Goal: Contribute content: Add original content to the website for others to see

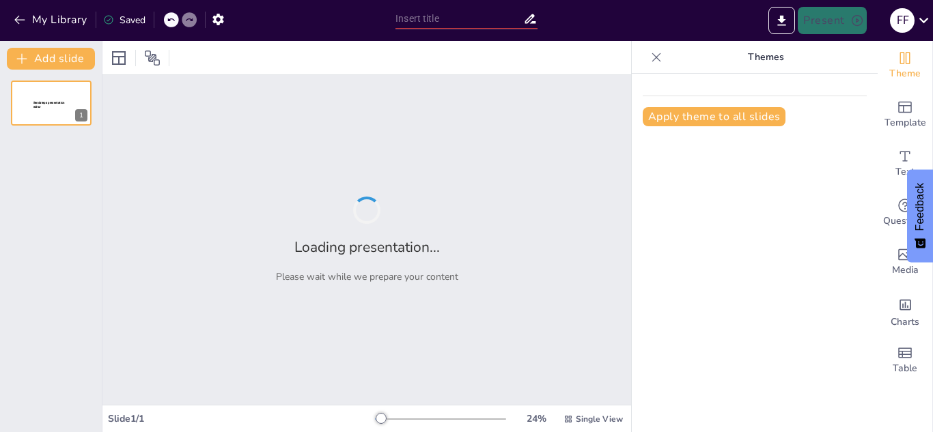
type input "Metodologi Penelitian: Sumber Data dan Teknik Analisis"
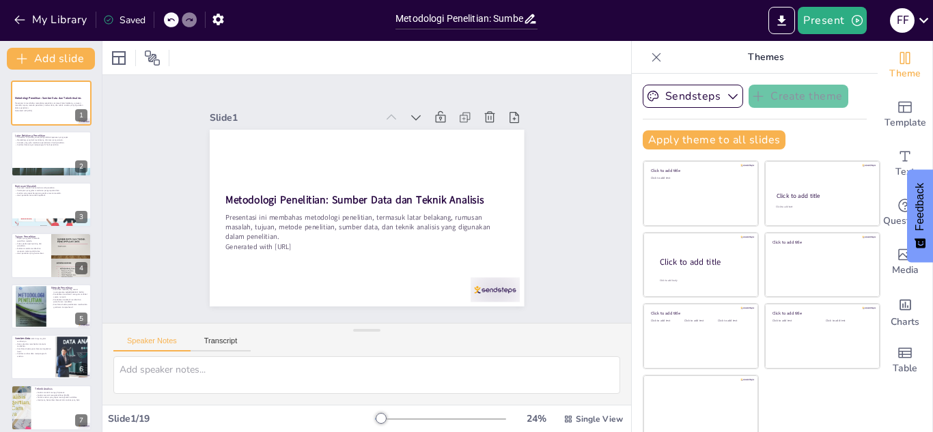
checkbox input "true"
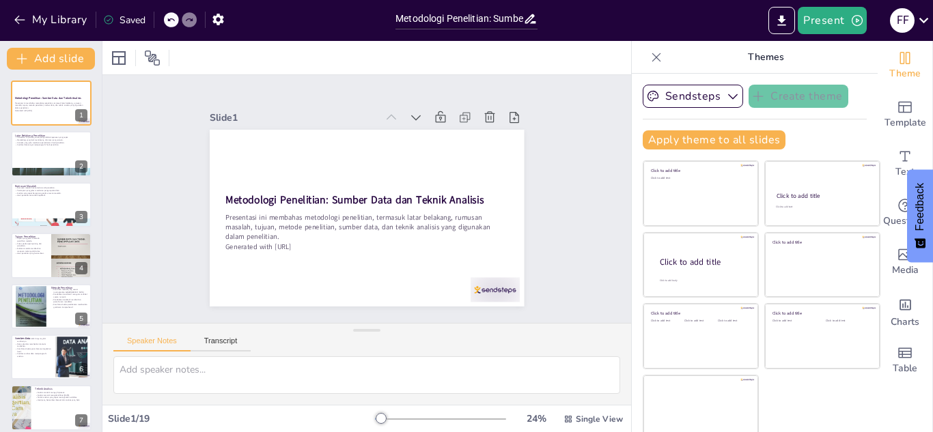
checkbox input "true"
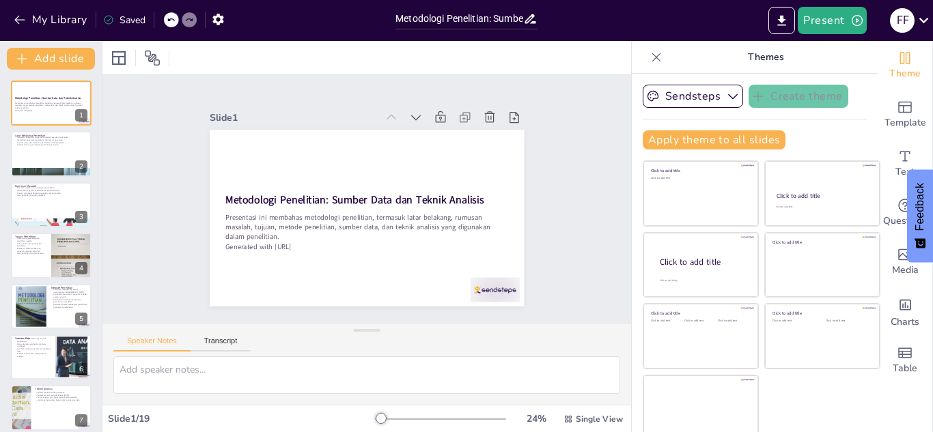
checkbox input "true"
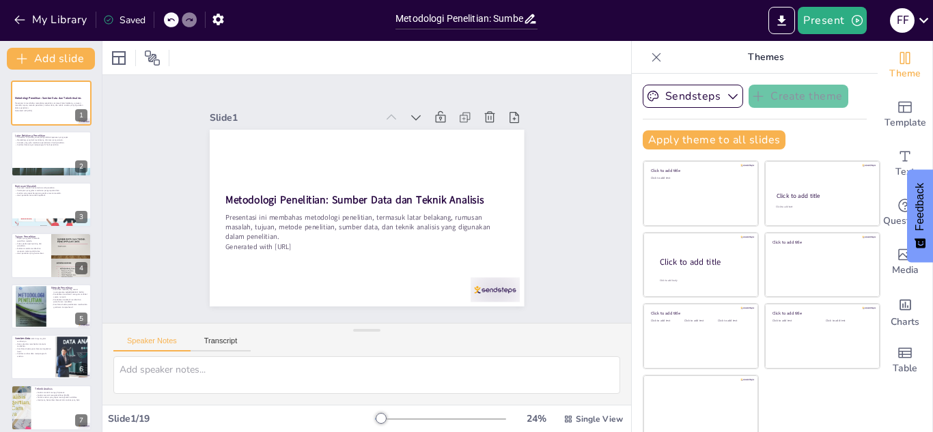
checkbox input "true"
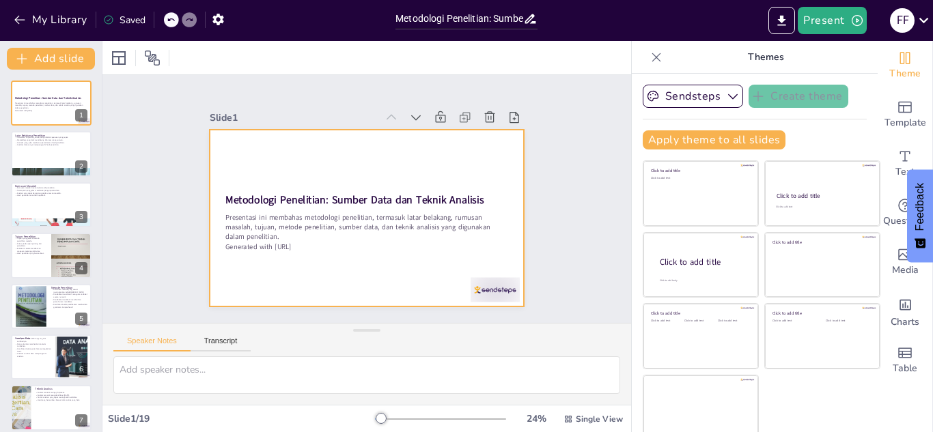
checkbox input "true"
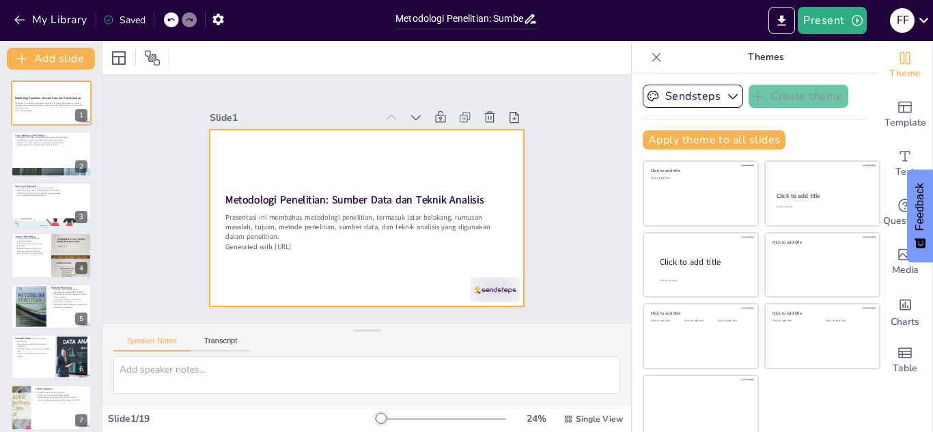
checkbox input "true"
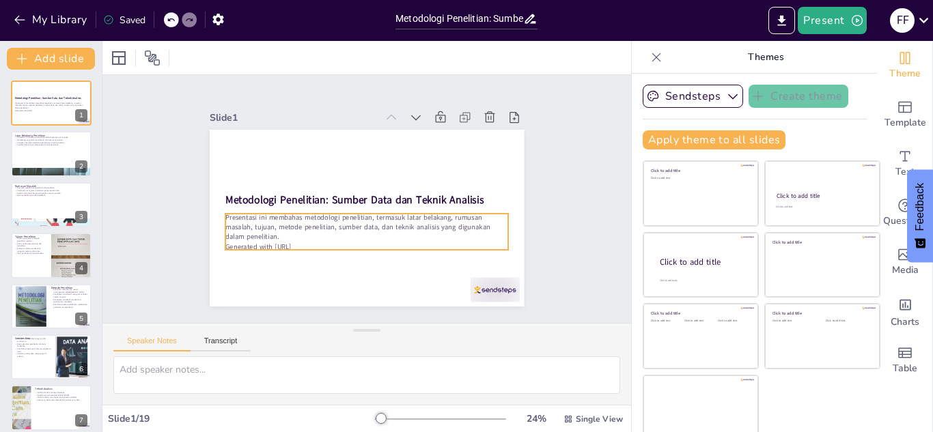
checkbox input "true"
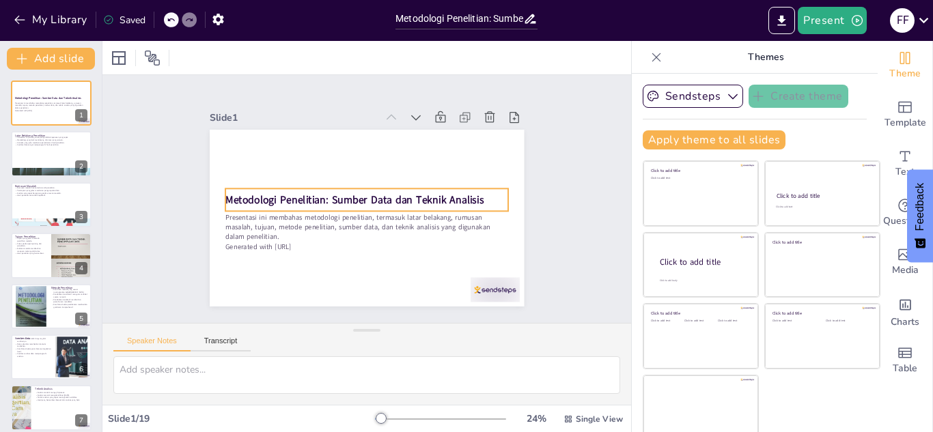
checkbox input "true"
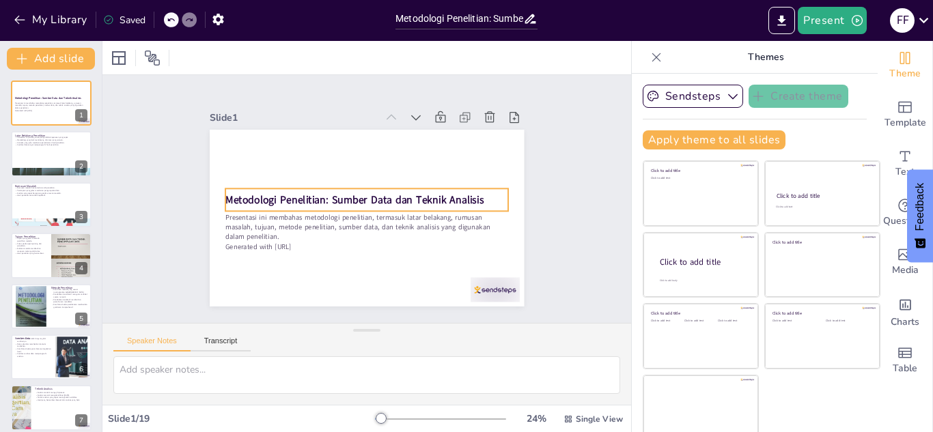
checkbox input "true"
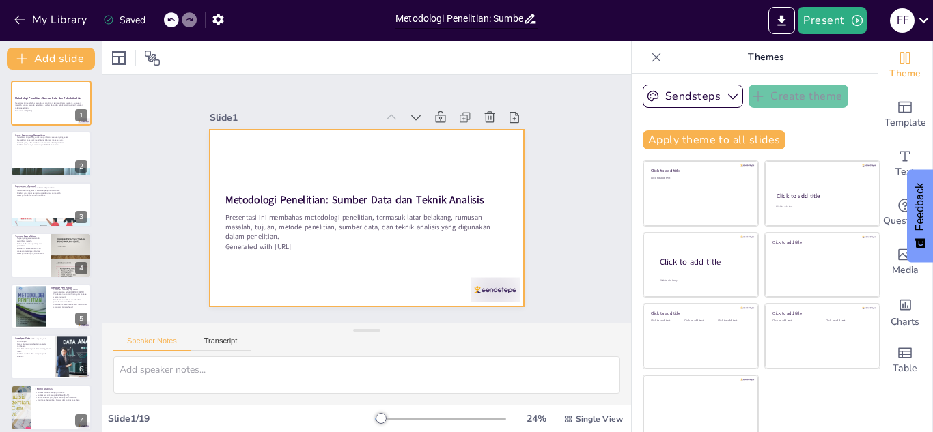
checkbox input "true"
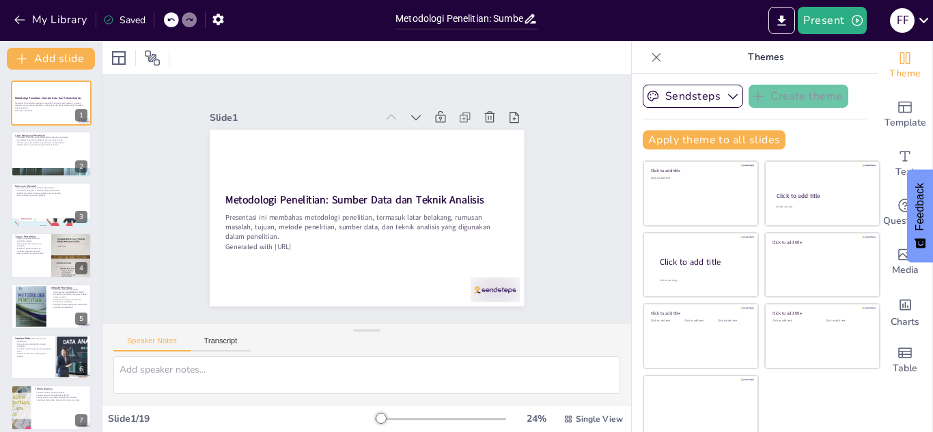
checkbox input "true"
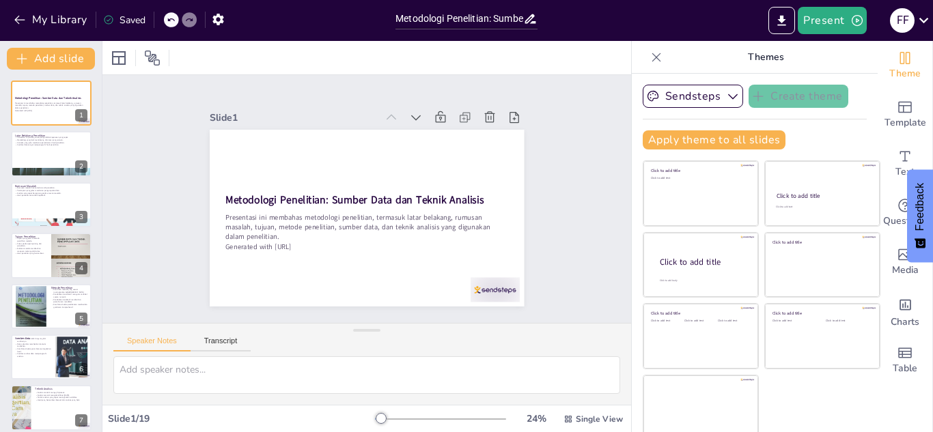
checkbox input "true"
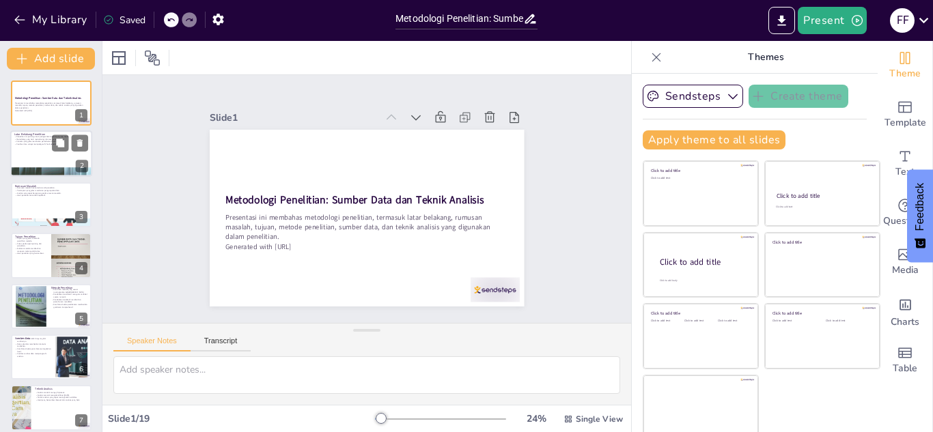
checkbox input "true"
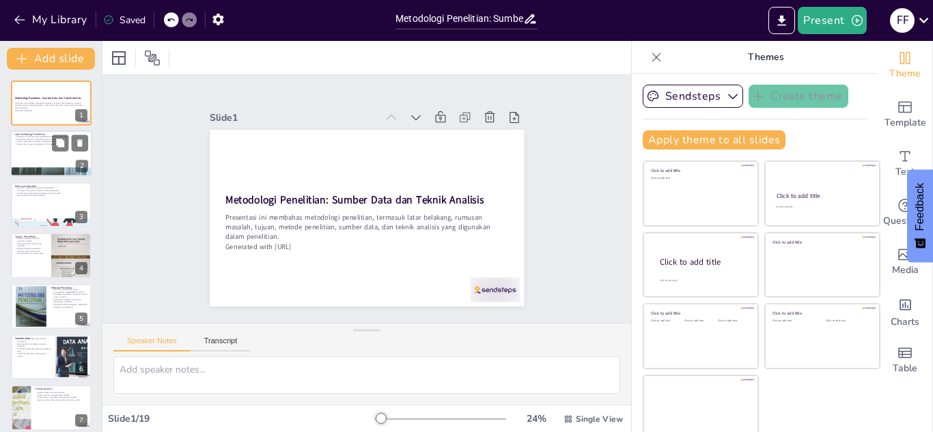
checkbox input "true"
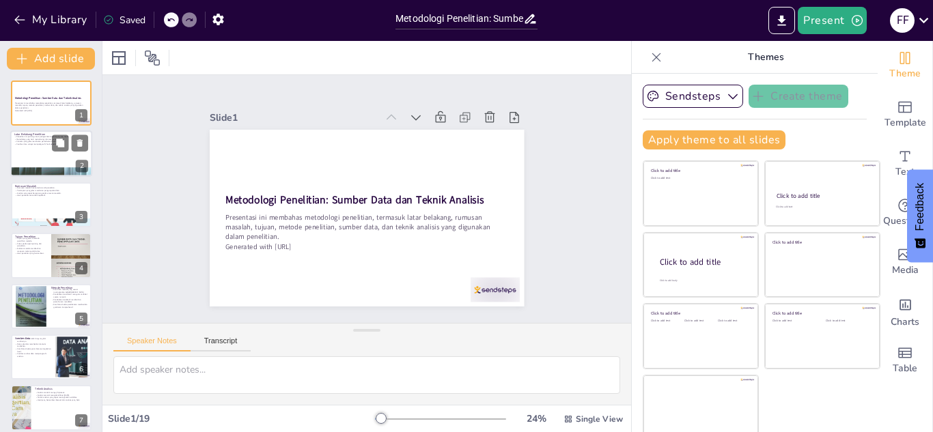
click at [42, 167] on div at bounding box center [51, 172] width 82 height 109
type textarea "Dalam konteks bisnis, pengambilan keputusan yang tepat sangat bergantung pada k…"
checkbox input "true"
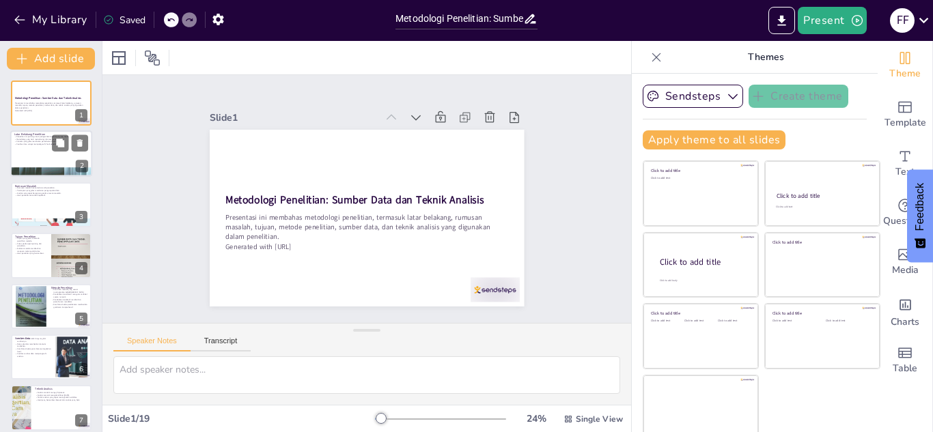
checkbox input "true"
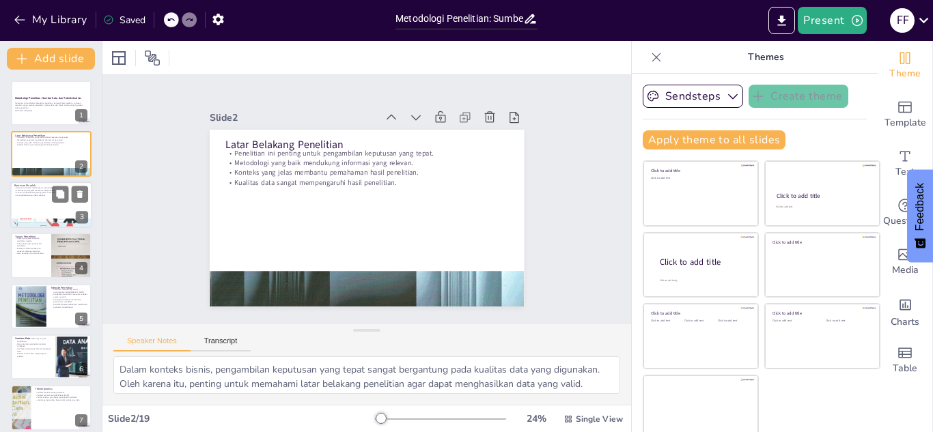
checkbox input "true"
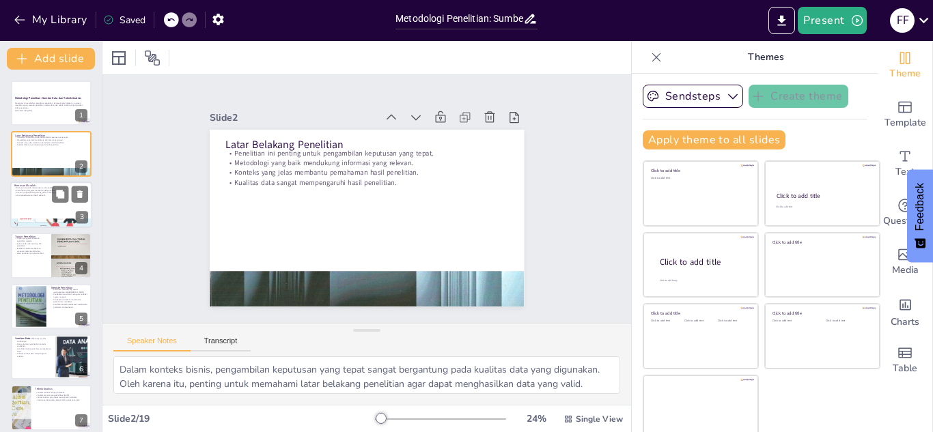
checkbox input "true"
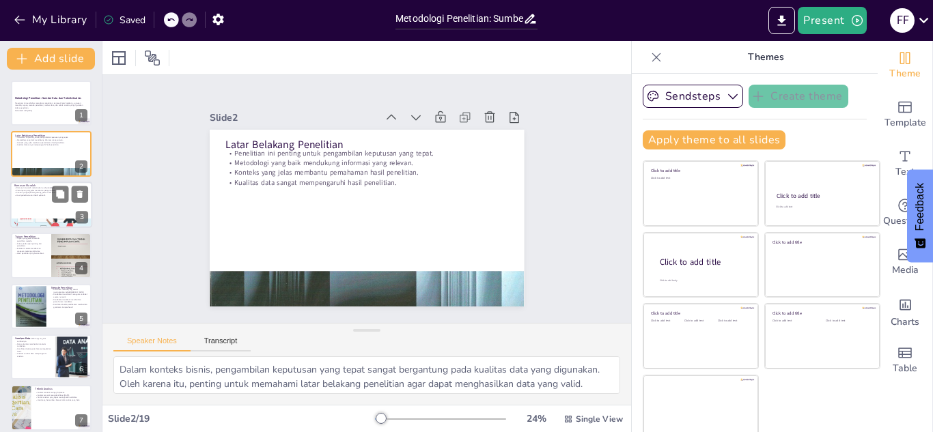
checkbox input "true"
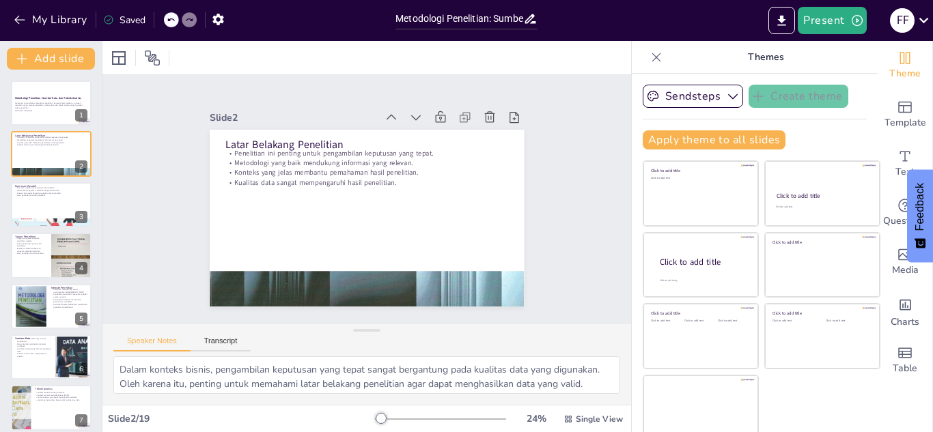
checkbox input "true"
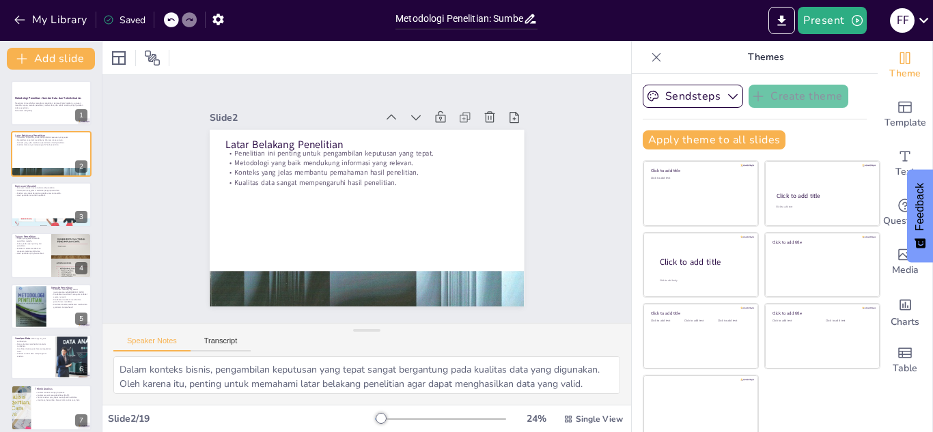
checkbox input "true"
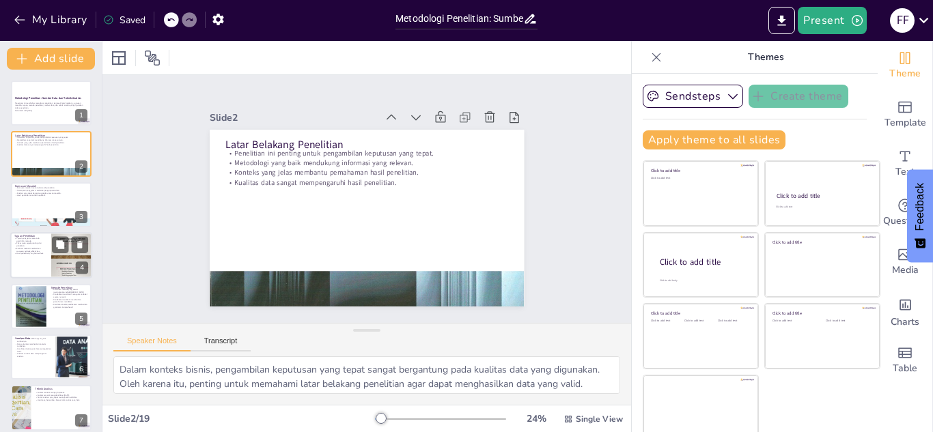
checkbox input "true"
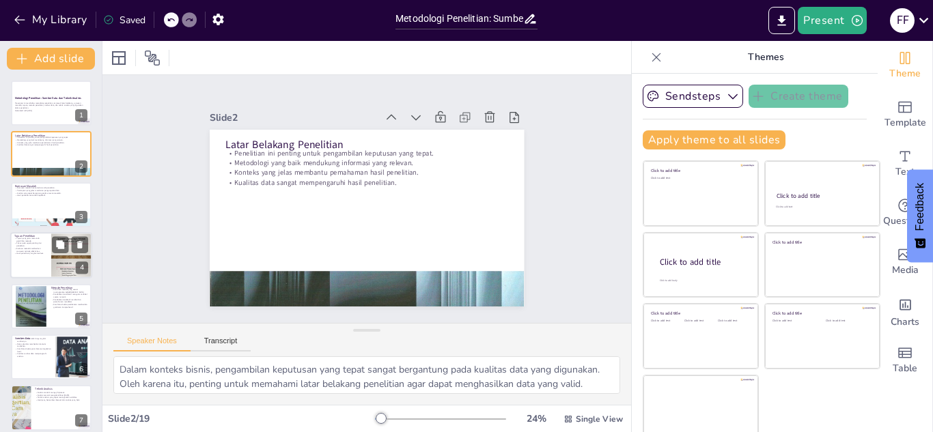
checkbox input "true"
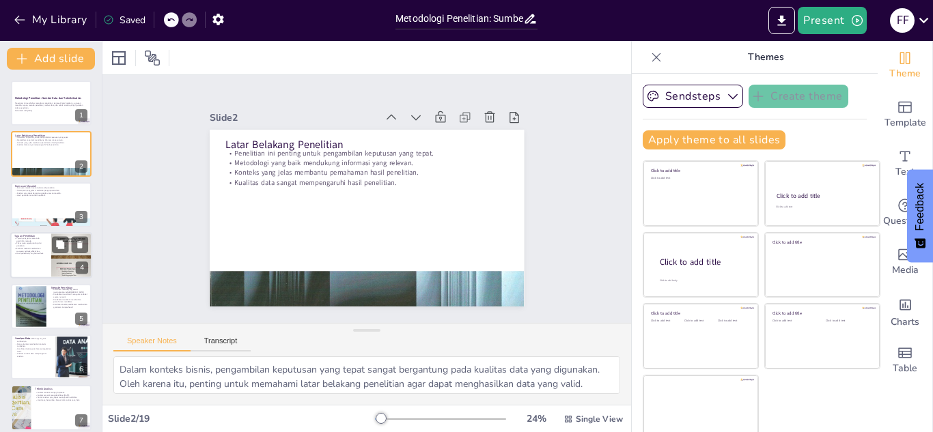
checkbox input "true"
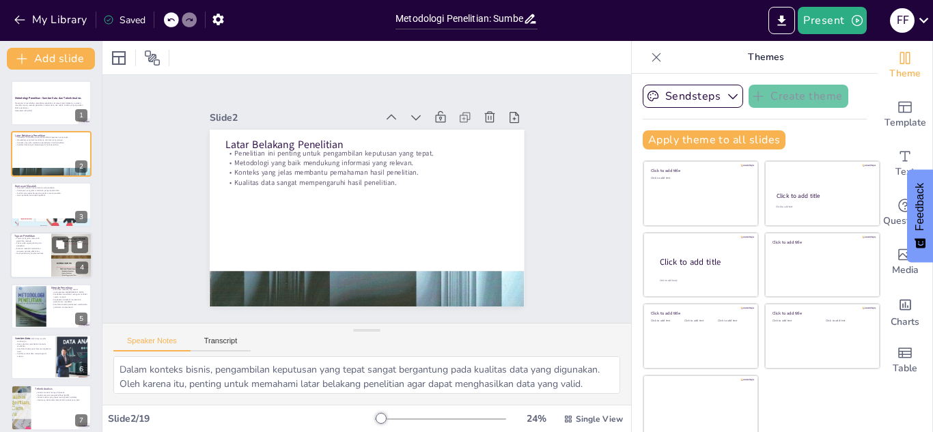
checkbox input "true"
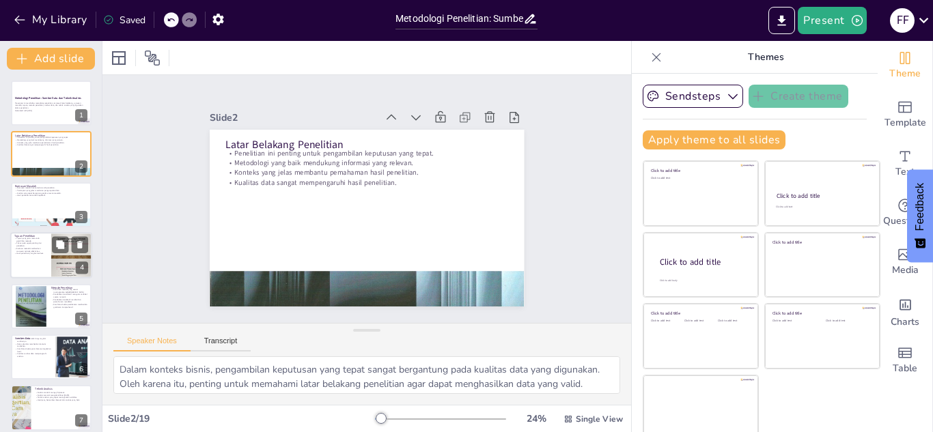
checkbox input "true"
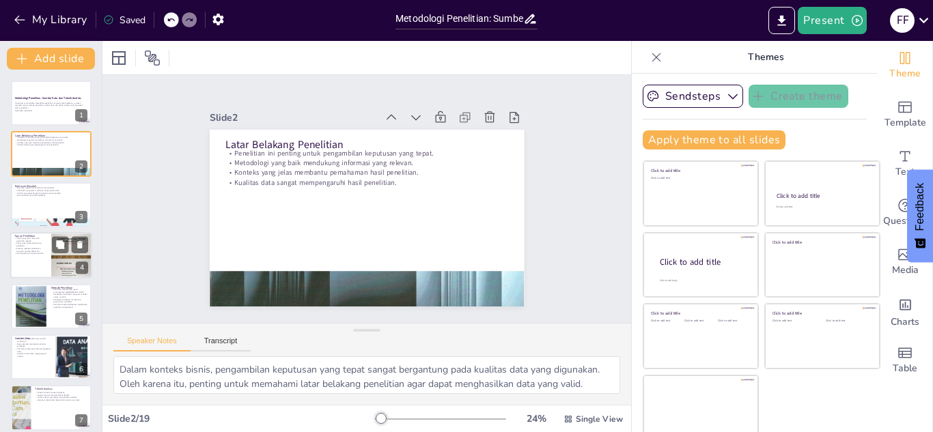
checkbox input "true"
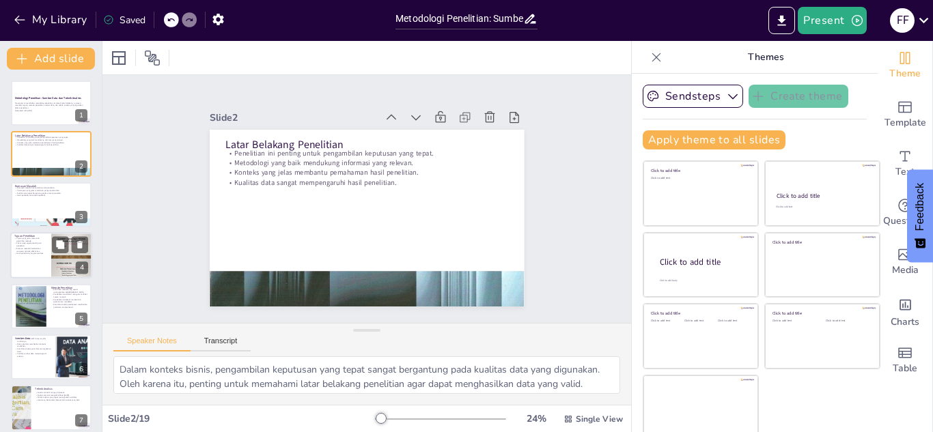
checkbox input "true"
click at [20, 239] on p "Tujuan yang jelas memandu pemilihan metode." at bounding box center [30, 239] width 33 height 5
type textarea "Dengan tujuan yang jelas, peneliti dapat memilih metode yang paling sesuai untu…"
checkbox input "true"
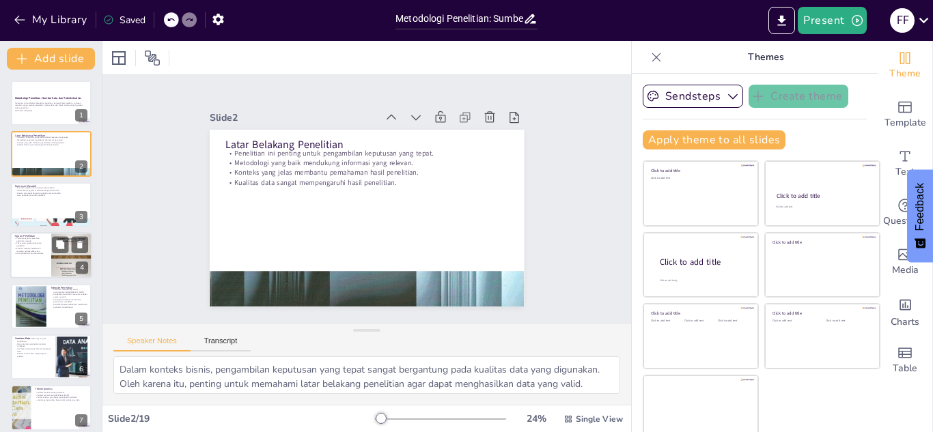
checkbox input "true"
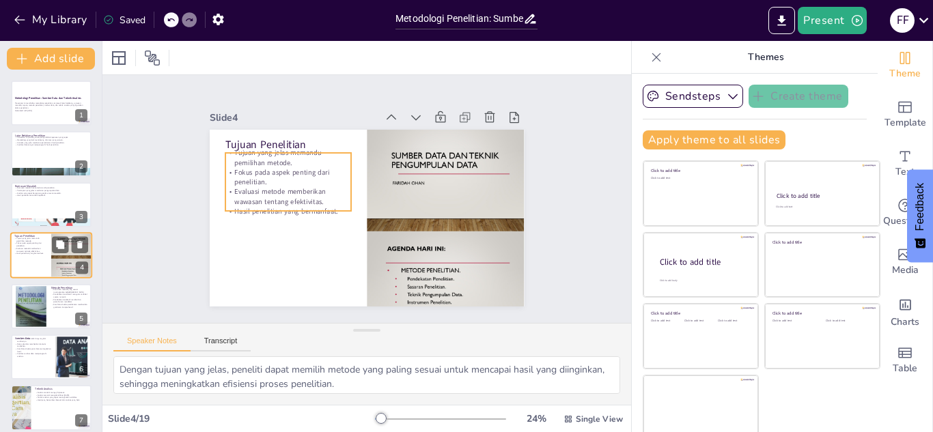
scroll to position [5, 0]
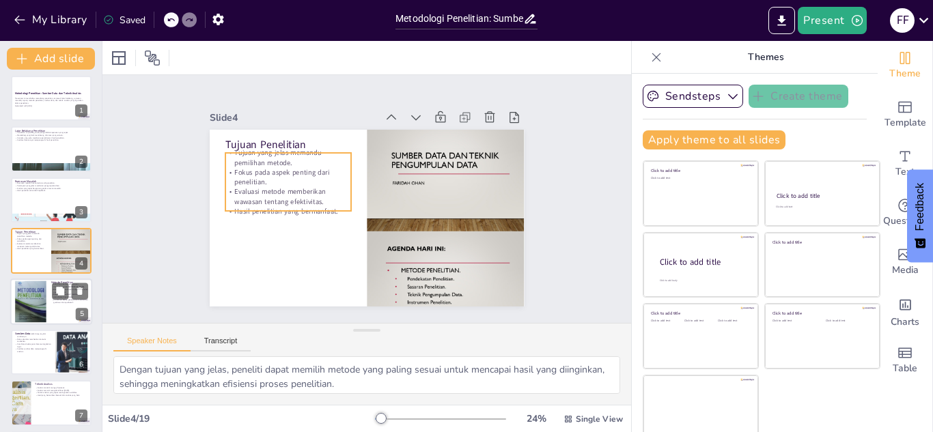
checkbox input "true"
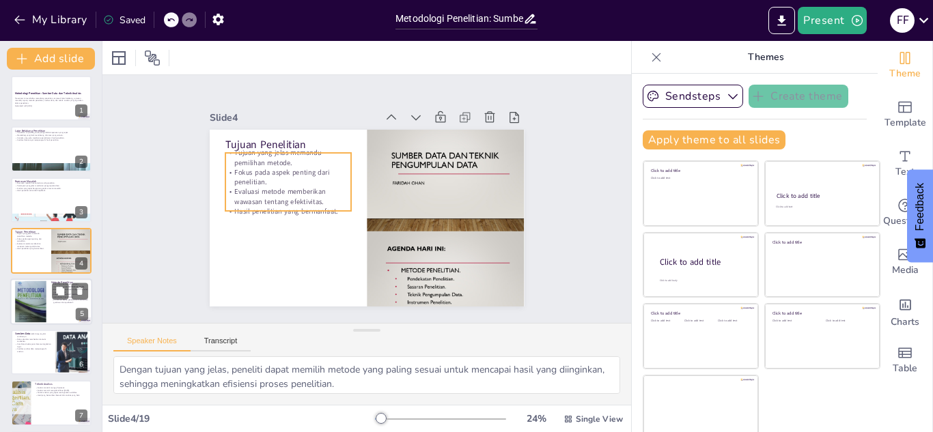
checkbox input "true"
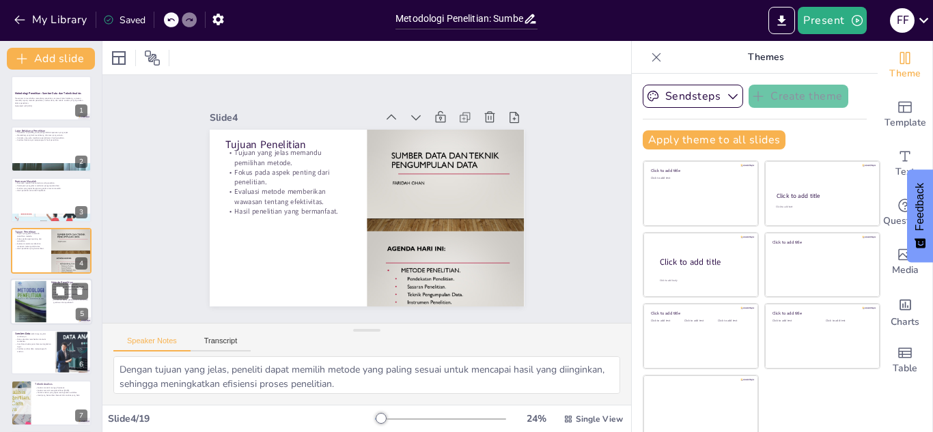
checkbox input "true"
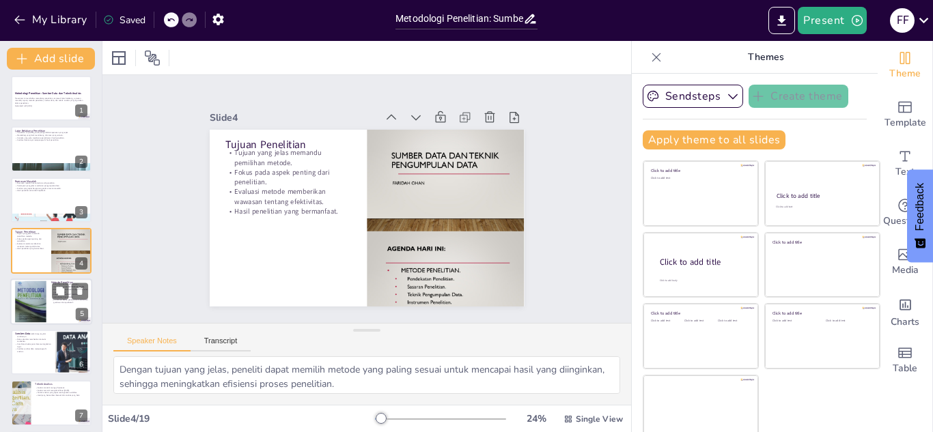
click at [36, 303] on div at bounding box center [31, 302] width 42 height 42
type textarea "Memilih metode yang tepat sangat penting untuk menghasilkan data yang dapat dia…"
checkbox input "true"
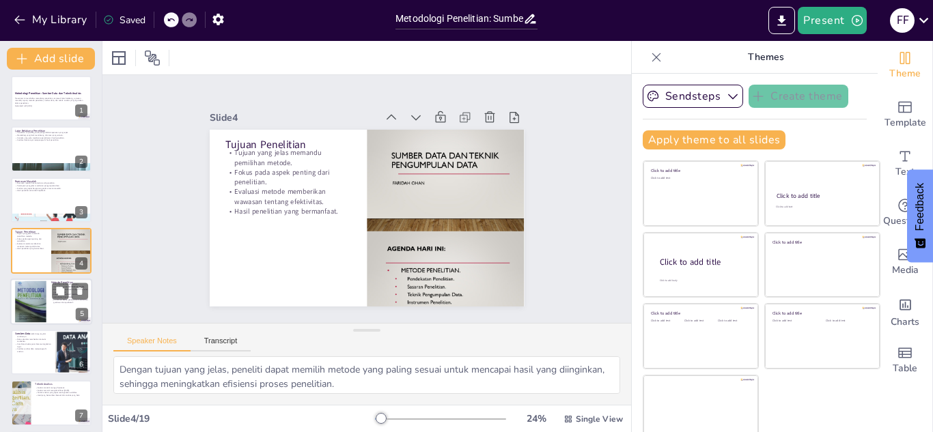
checkbox input "true"
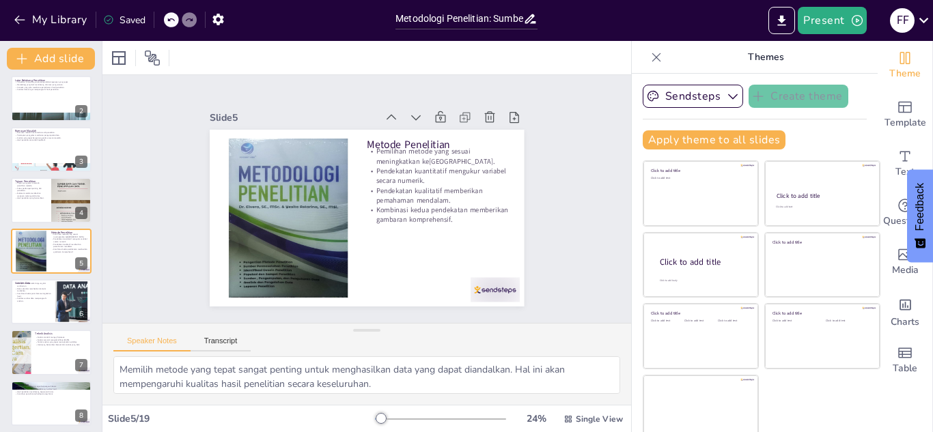
checkbox input "true"
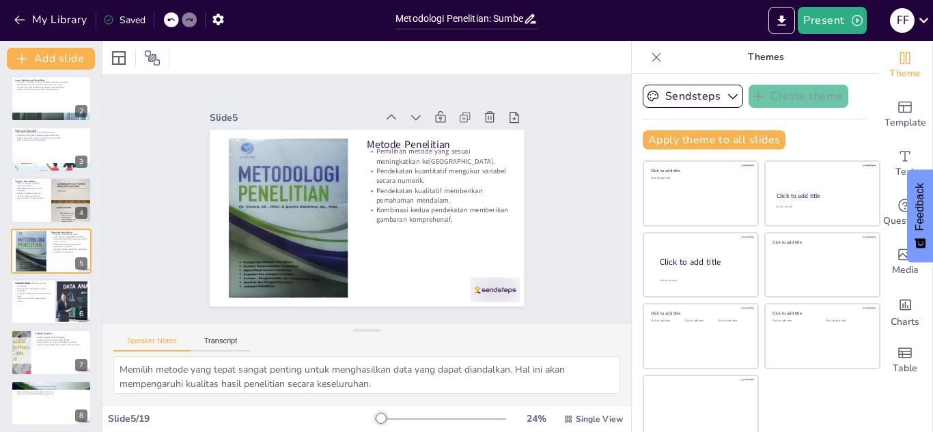
checkbox input "true"
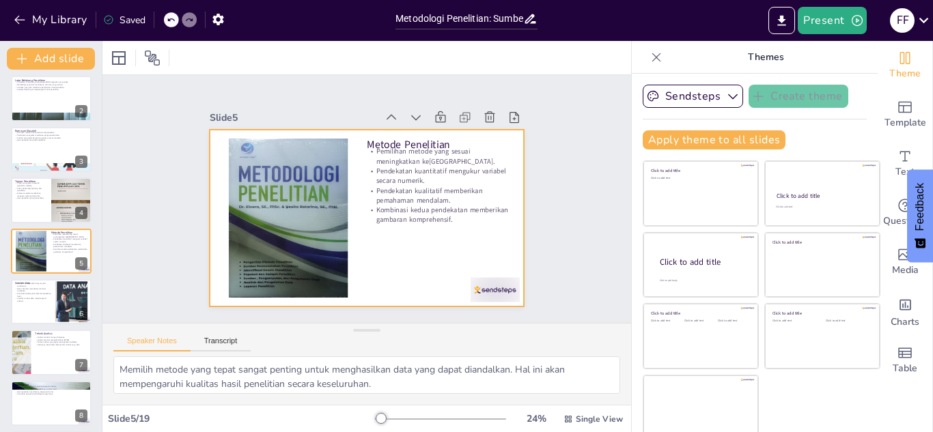
checkbox input "true"
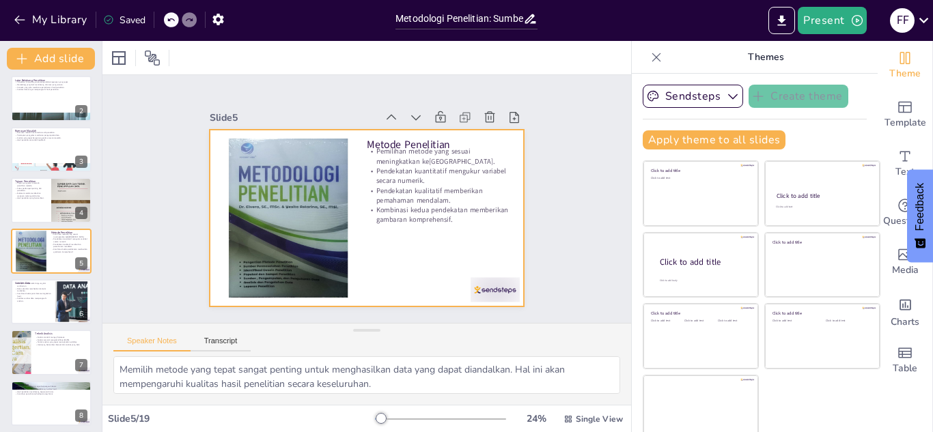
checkbox input "true"
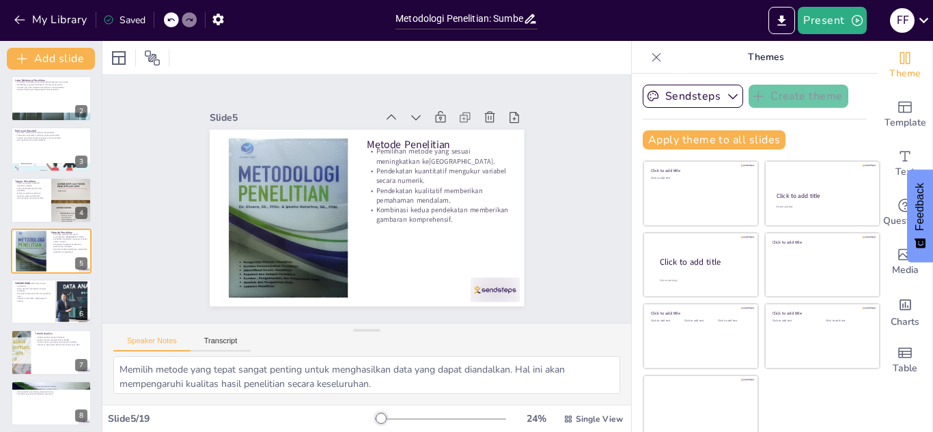
checkbox input "true"
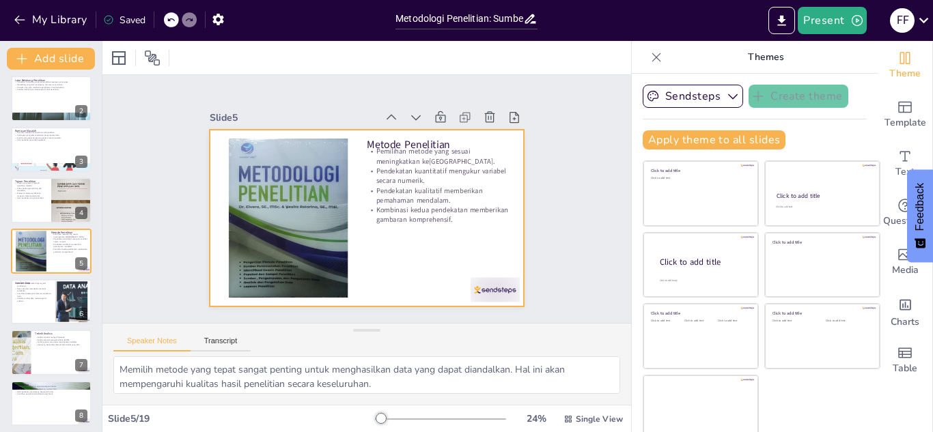
checkbox input "true"
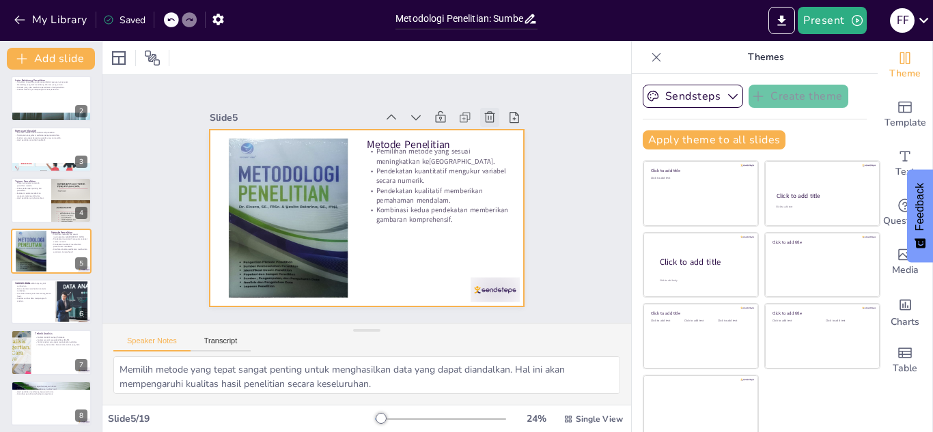
checkbox input "true"
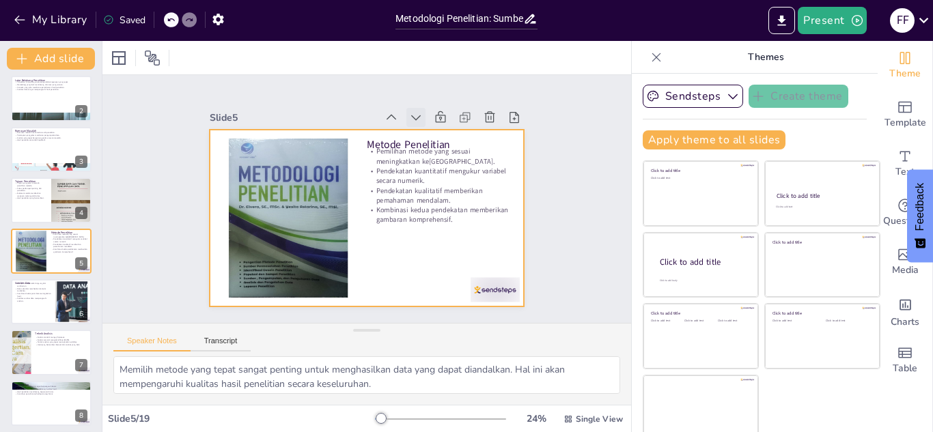
checkbox input "true"
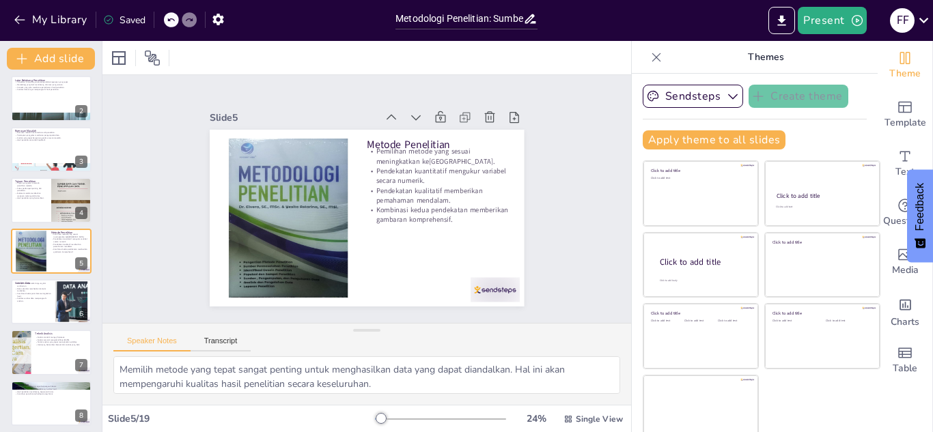
checkbox input "true"
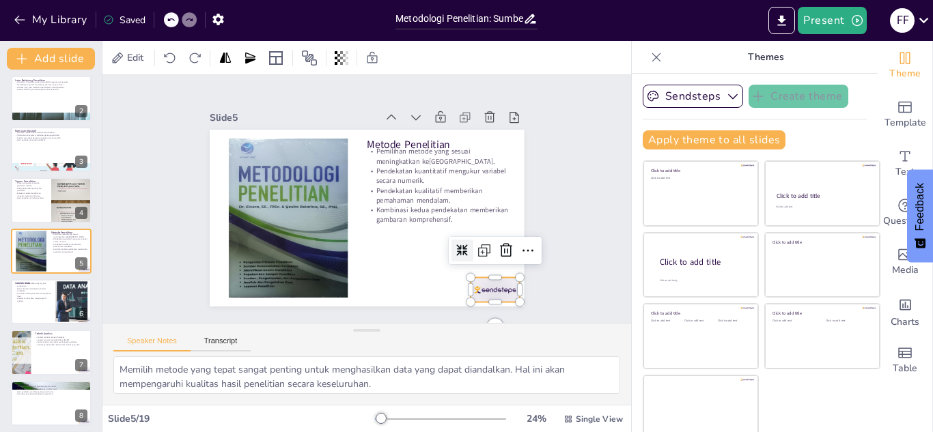
click at [467, 288] on div at bounding box center [484, 302] width 51 height 29
click at [340, 334] on icon at bounding box center [331, 343] width 18 height 18
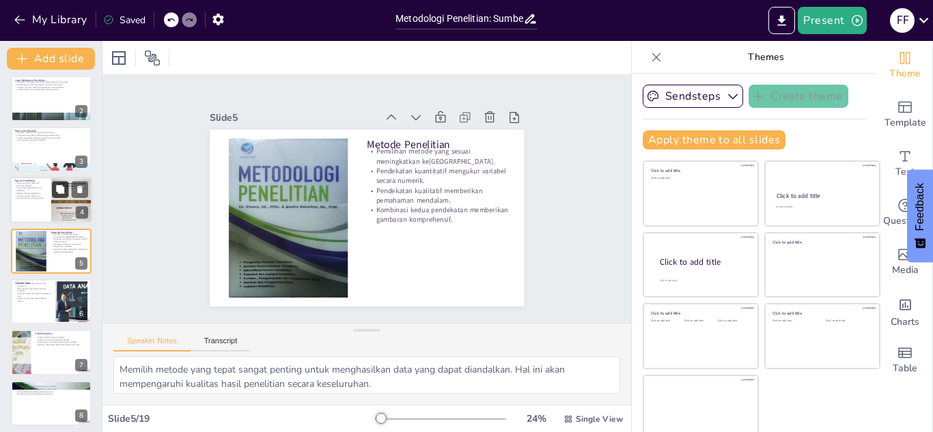
scroll to position [0, 0]
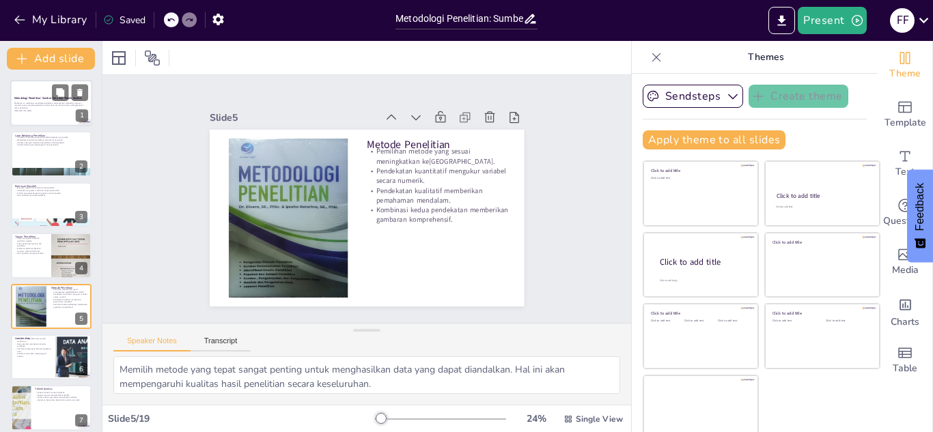
click at [51, 107] on p "Presentasi ini membahas metodologi penelitian, termasuk latar belakang, rumusan…" at bounding box center [51, 106] width 74 height 8
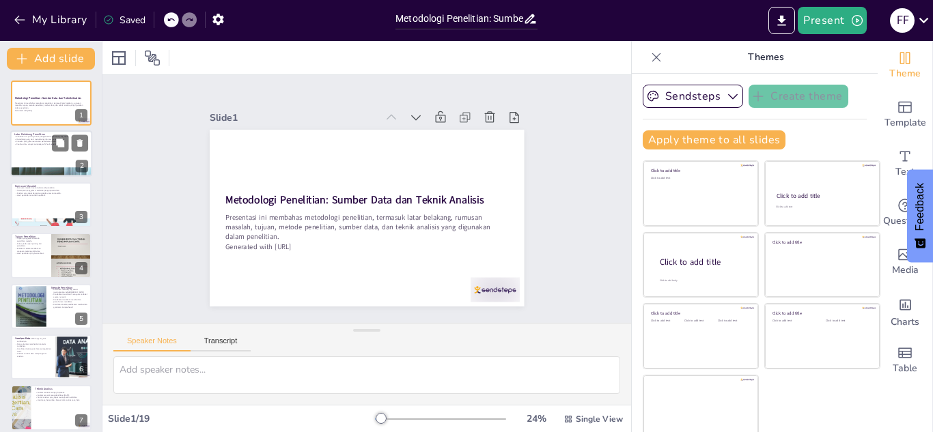
click at [22, 145] on p "Kualitas data sangat mempengaruhi hasil penelitian." at bounding box center [51, 144] width 74 height 3
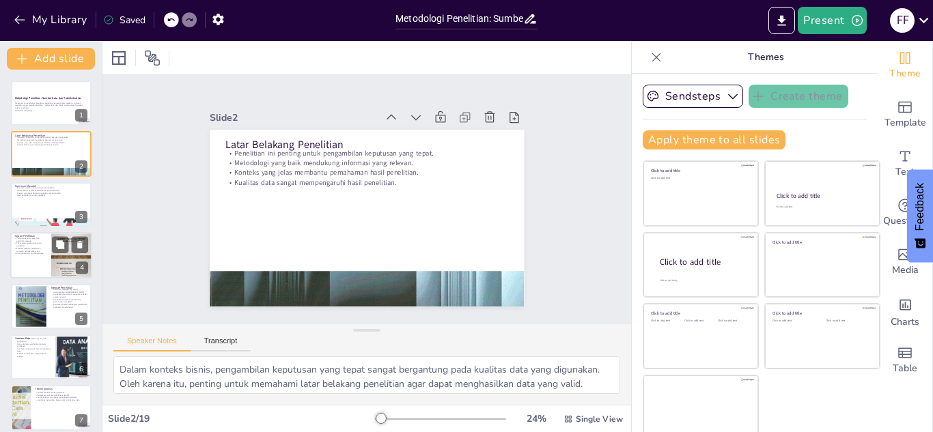
click at [29, 260] on div at bounding box center [51, 255] width 82 height 46
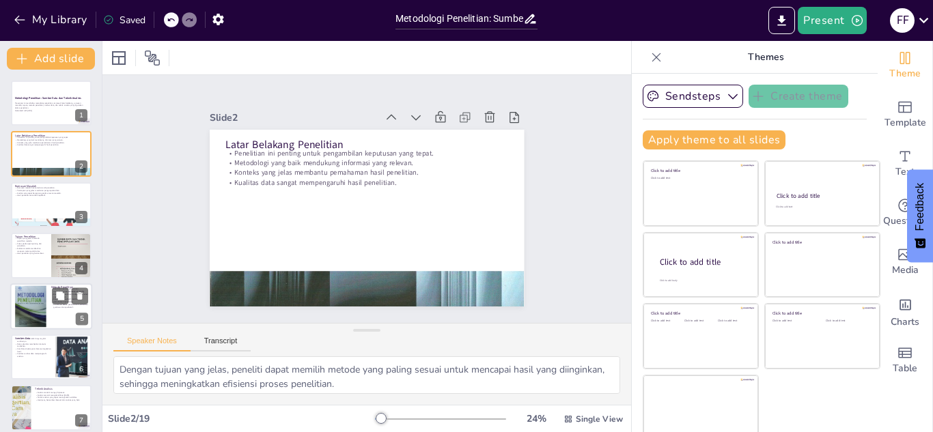
scroll to position [5, 0]
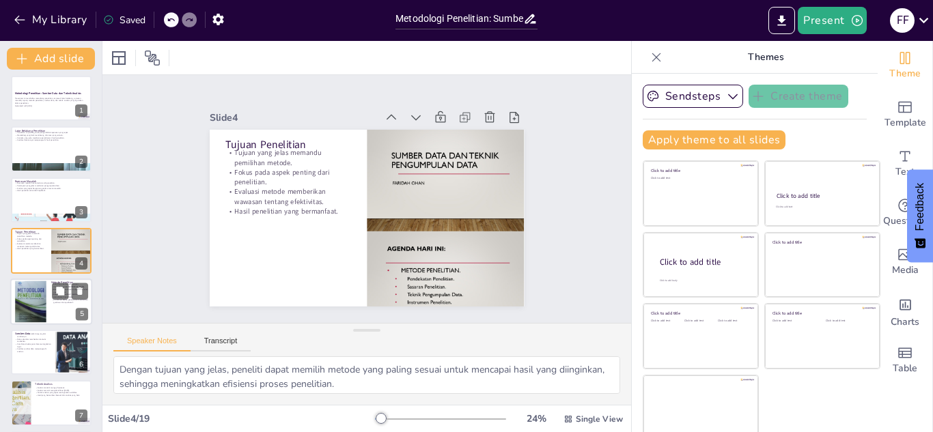
click at [40, 291] on div at bounding box center [31, 302] width 42 height 42
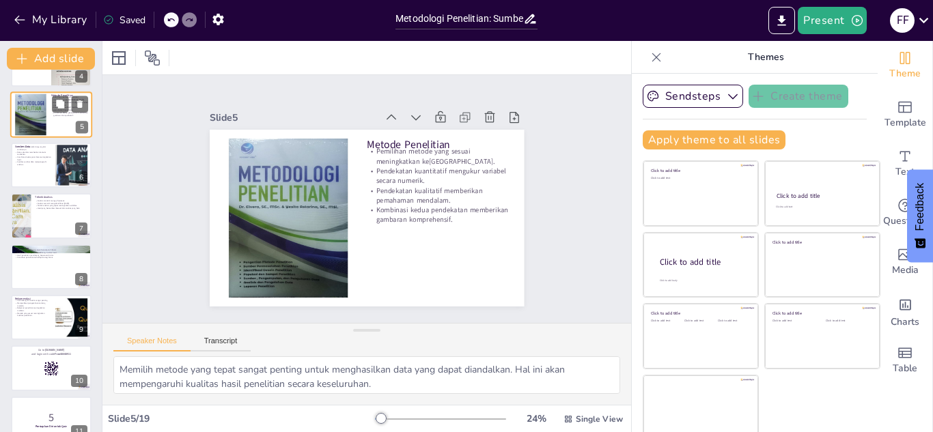
scroll to position [193, 0]
click at [38, 207] on p "Hasil yang bermanfaat berasal dari analisis yang baik." at bounding box center [61, 208] width 53 height 3
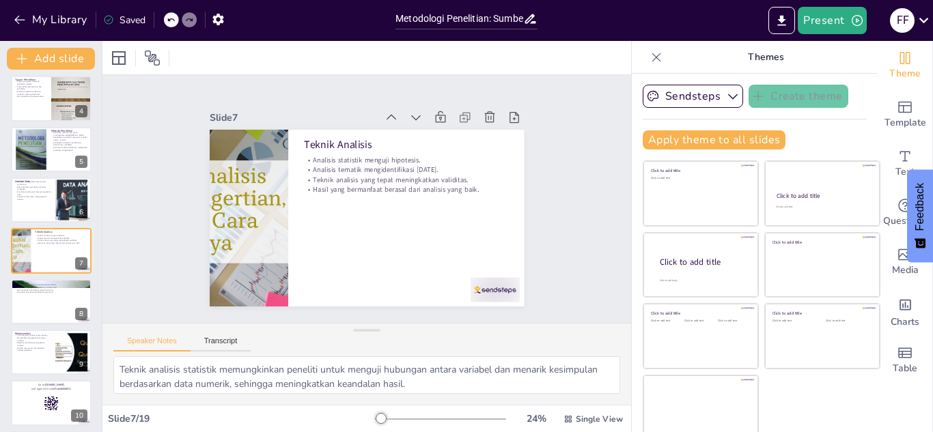
click at [48, 173] on div "Metodologi Penelitian: Sumber Data dan Teknik Analisis Presentasi ini membahas …" at bounding box center [51, 403] width 102 height 960
click at [49, 184] on p "Data primer diperoleh langsung dari sumbernya." at bounding box center [32, 182] width 37 height 5
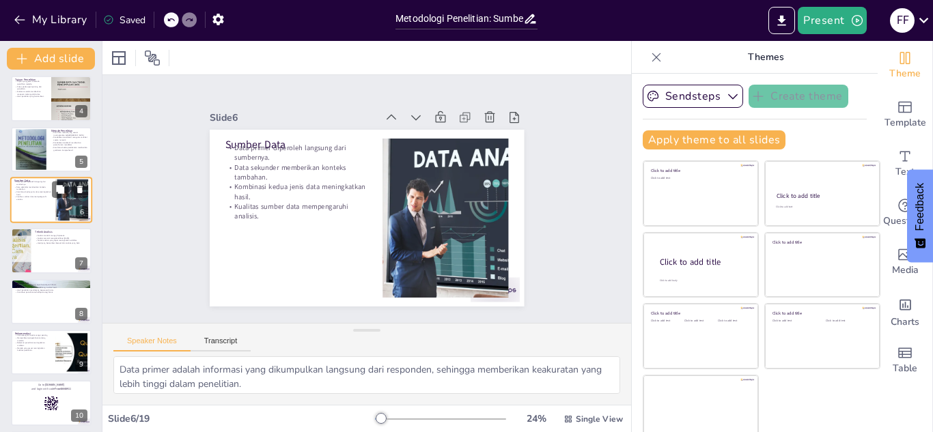
scroll to position [107, 0]
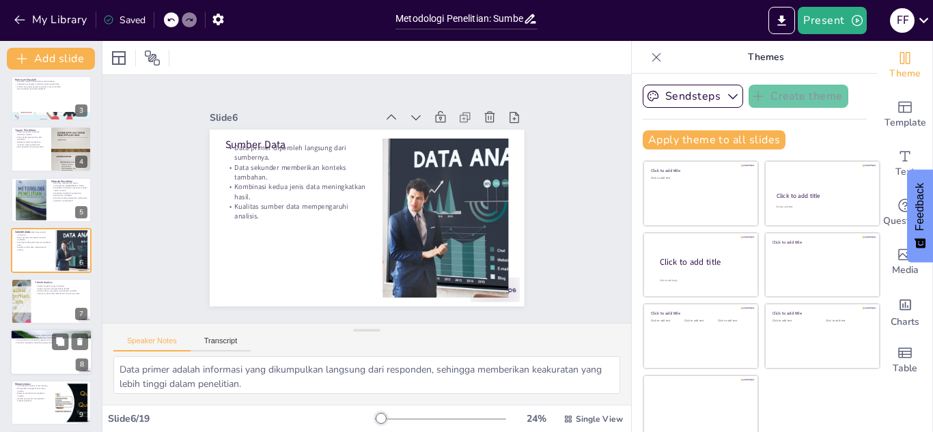
click at [50, 344] on p "Kontribusi penelitian terhadap strategi bisnis." at bounding box center [51, 343] width 74 height 3
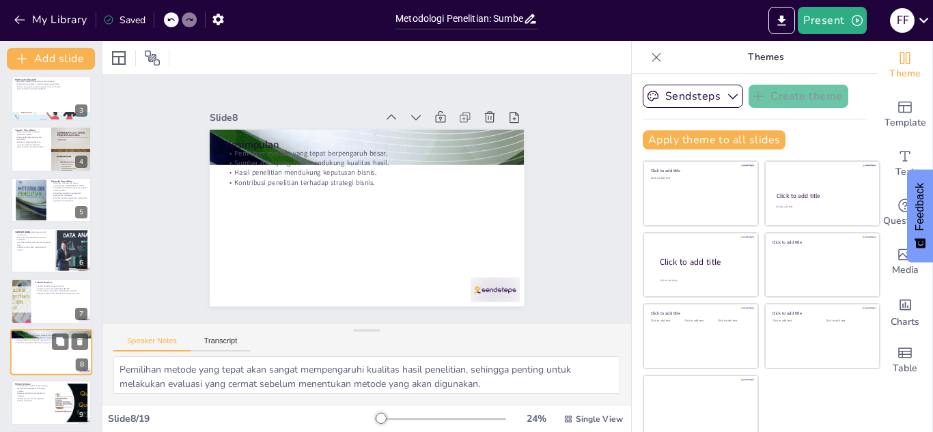
scroll to position [208, 0]
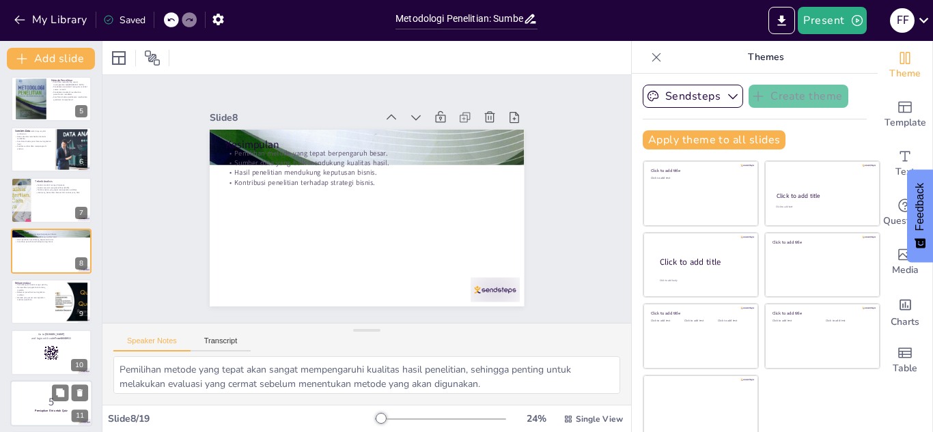
click at [42, 395] on p "5" at bounding box center [51, 401] width 74 height 15
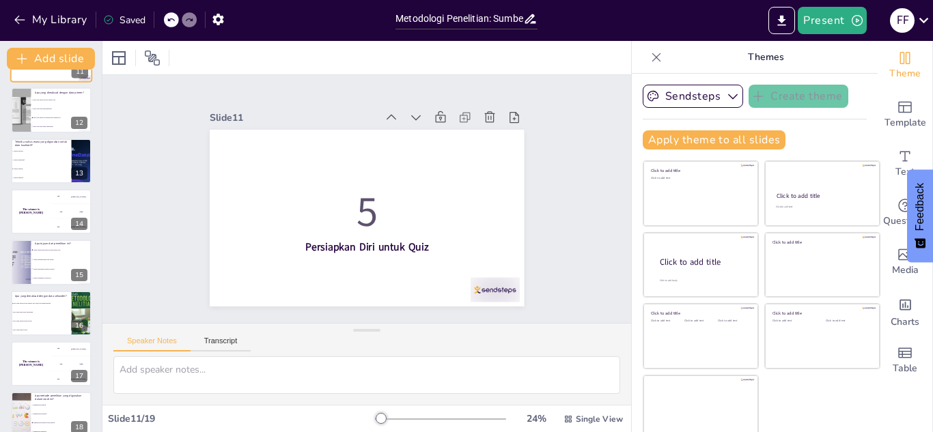
scroll to position [619, 0]
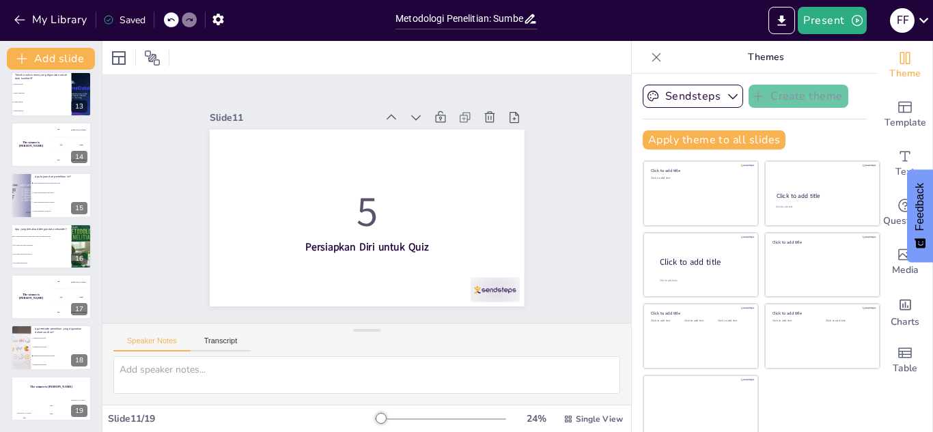
click at [42, 395] on div "The winner is [PERSON_NAME]" at bounding box center [51, 387] width 81 height 23
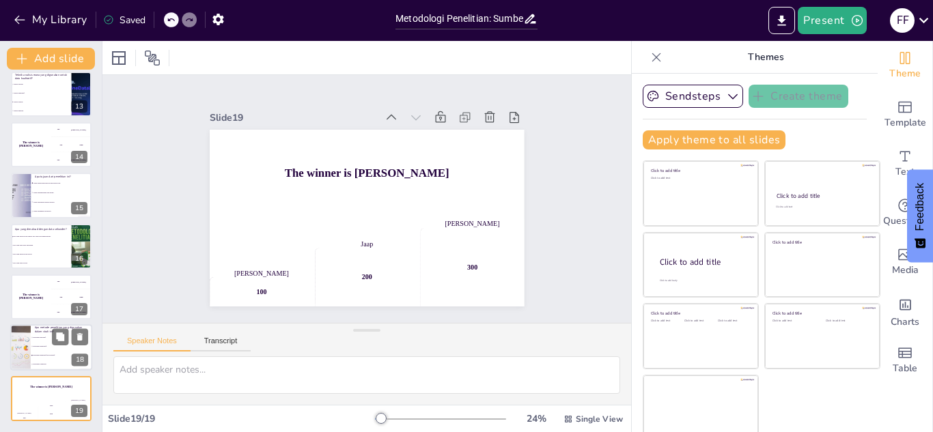
click at [40, 367] on li "Pendekatan campuran." at bounding box center [61, 365] width 61 height 9
